Goal: Check status

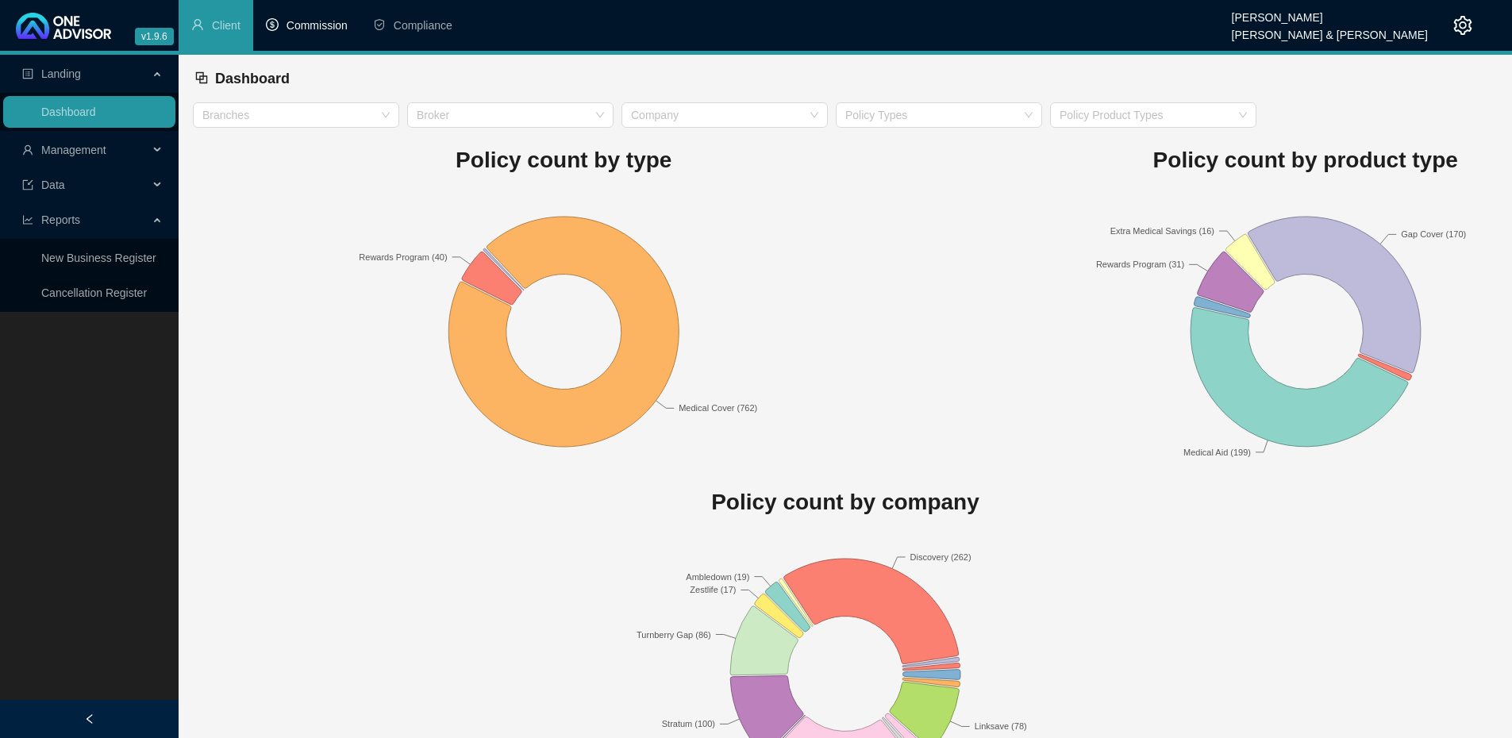
click at [310, 25] on span "Commission" at bounding box center [317, 25] width 61 height 13
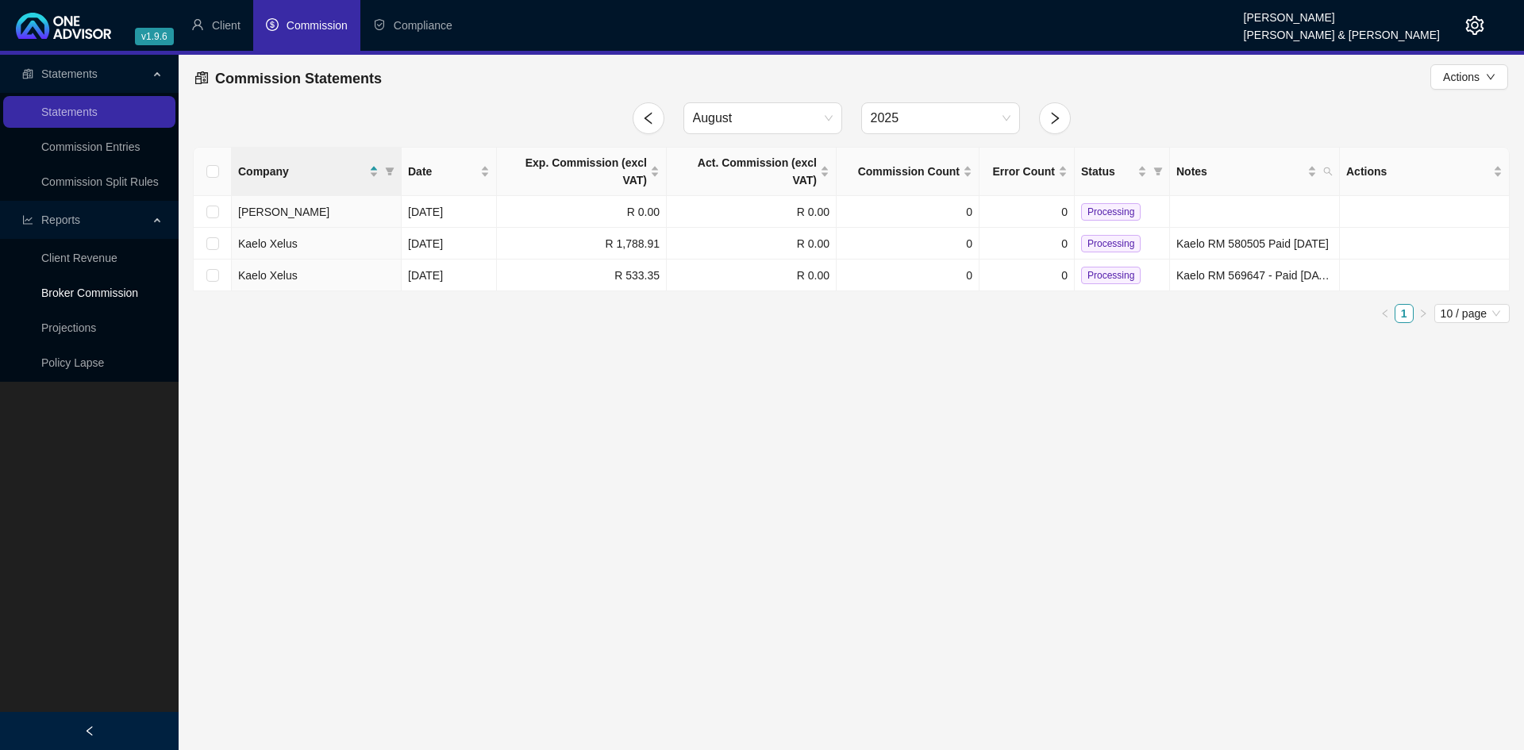
click at [106, 293] on link "Broker Commission" at bounding box center [89, 293] width 97 height 13
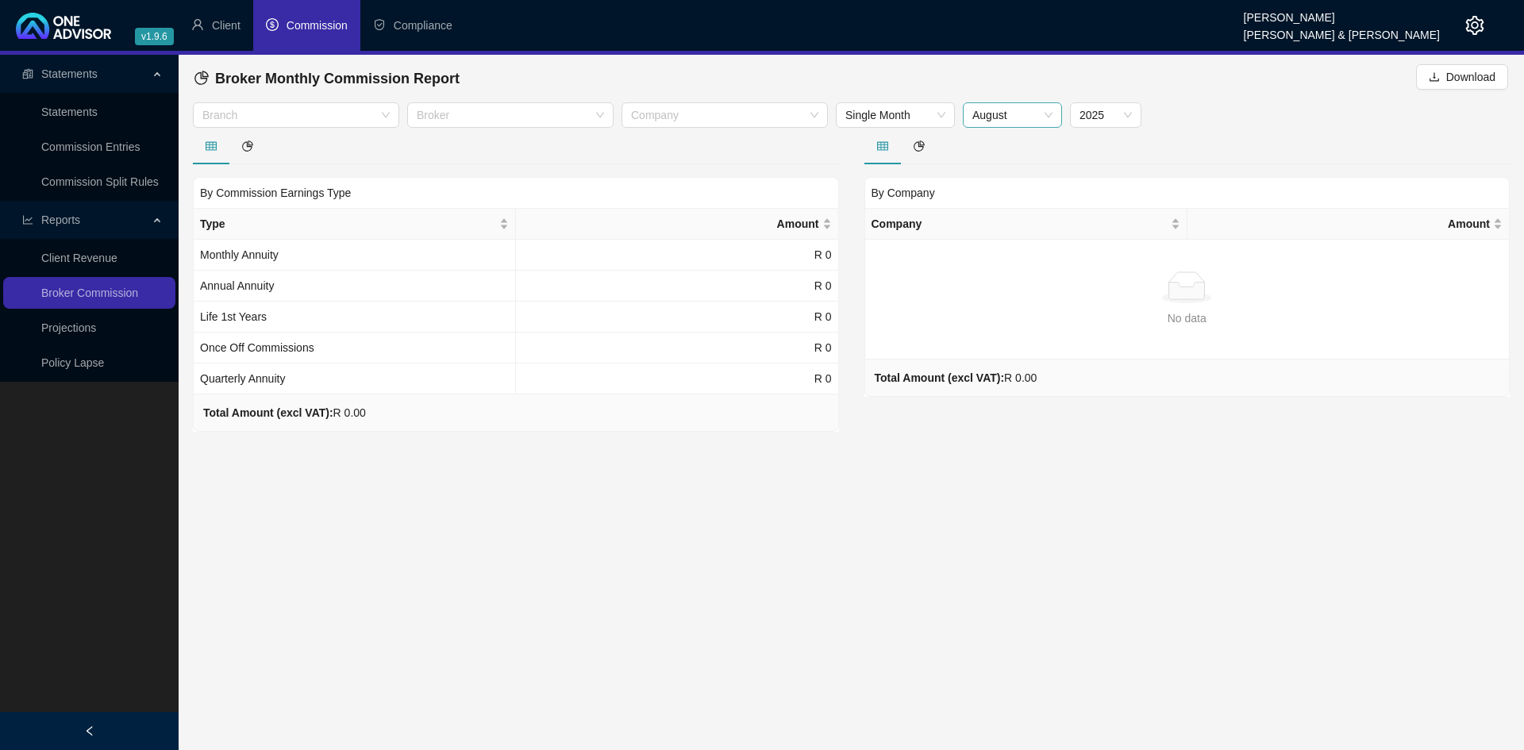
click at [1049, 116] on span "August" at bounding box center [1013, 115] width 80 height 24
click at [995, 299] on div "July" at bounding box center [1013, 299] width 74 height 17
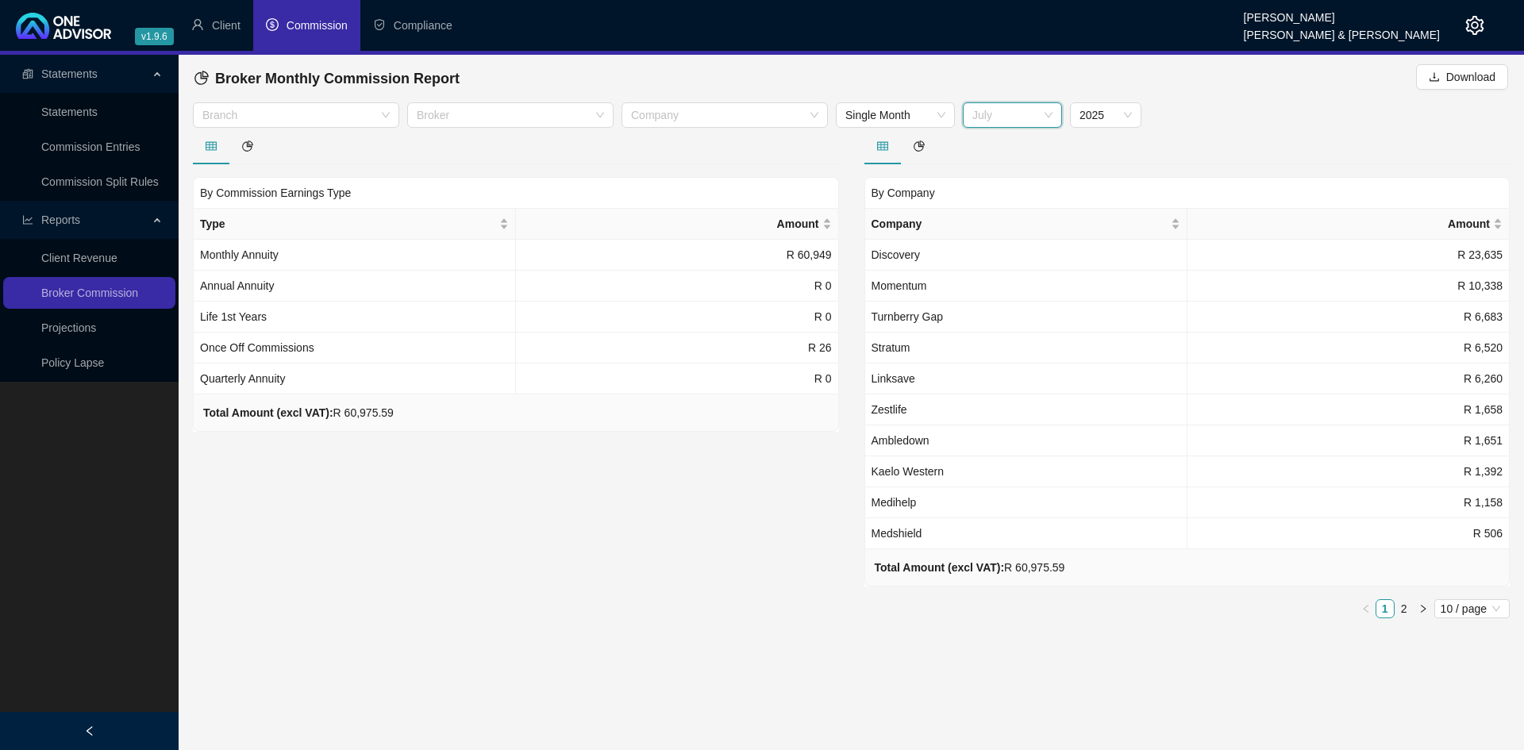
click at [1053, 109] on div "July" at bounding box center [1012, 114] width 99 height 25
click at [998, 323] on div "August" at bounding box center [1013, 324] width 74 height 17
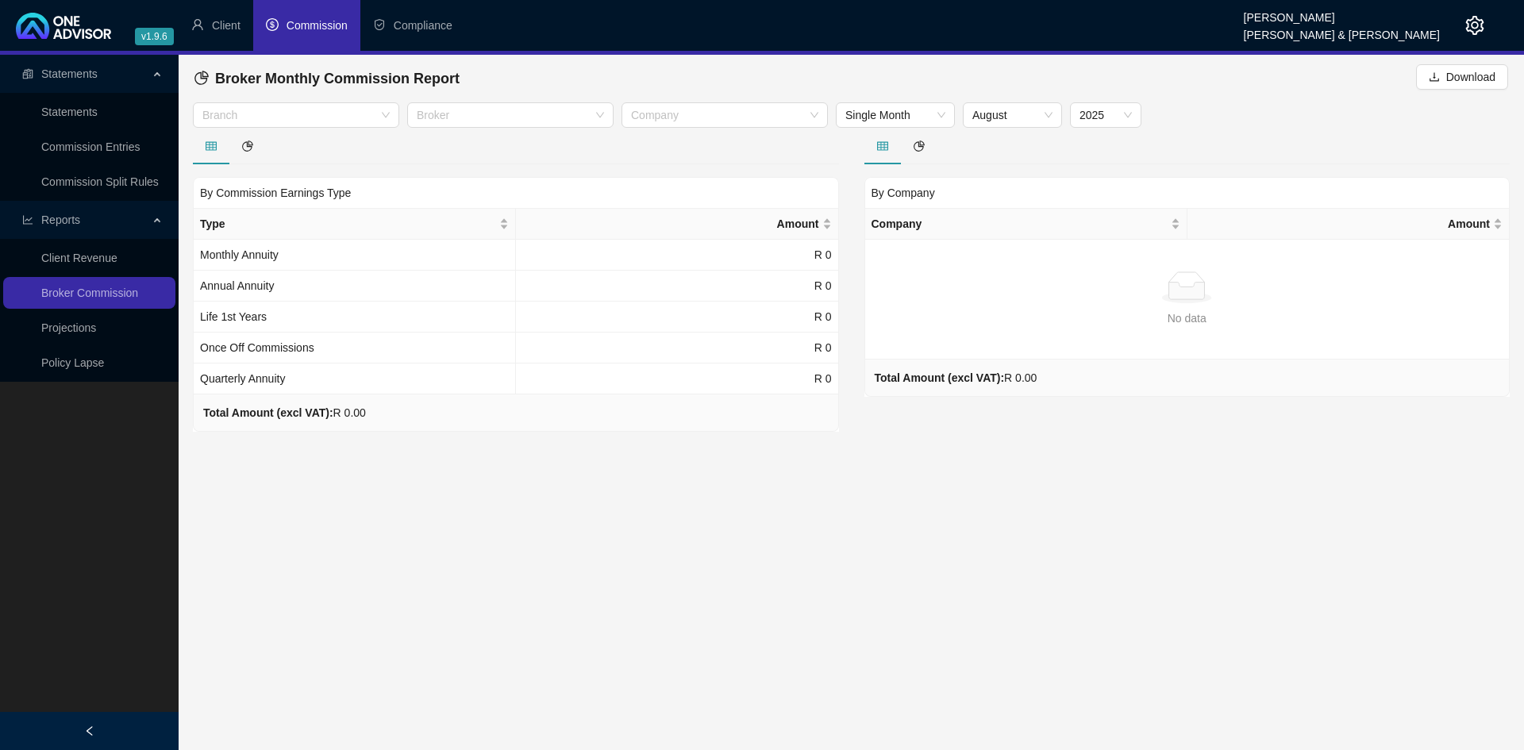
click at [992, 489] on main "Statements Statements Commission Entries Commission Split Rules Reports Client …" at bounding box center [762, 402] width 1524 height 695
